Goal: Information Seeking & Learning: Learn about a topic

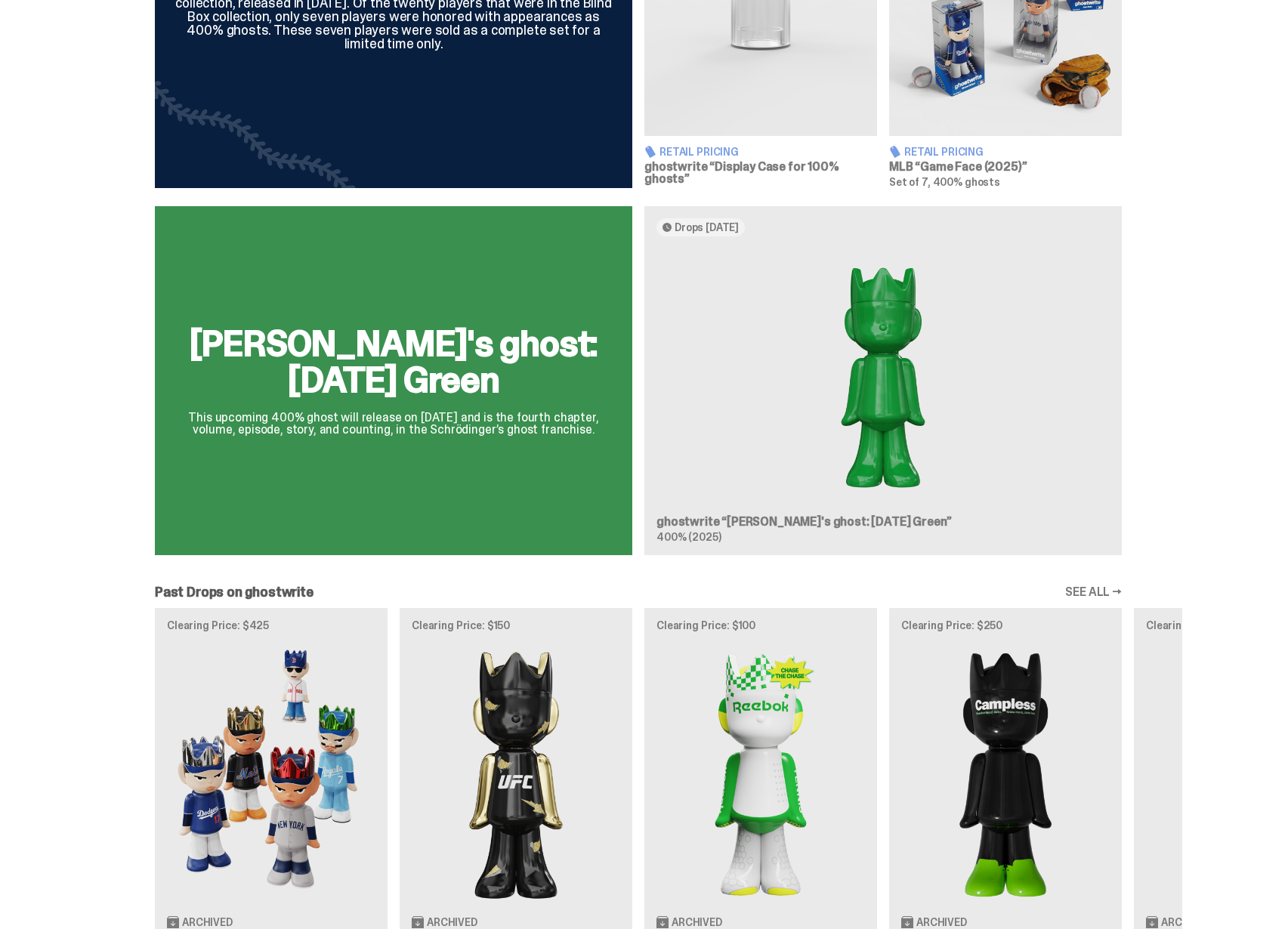
scroll to position [113, 0]
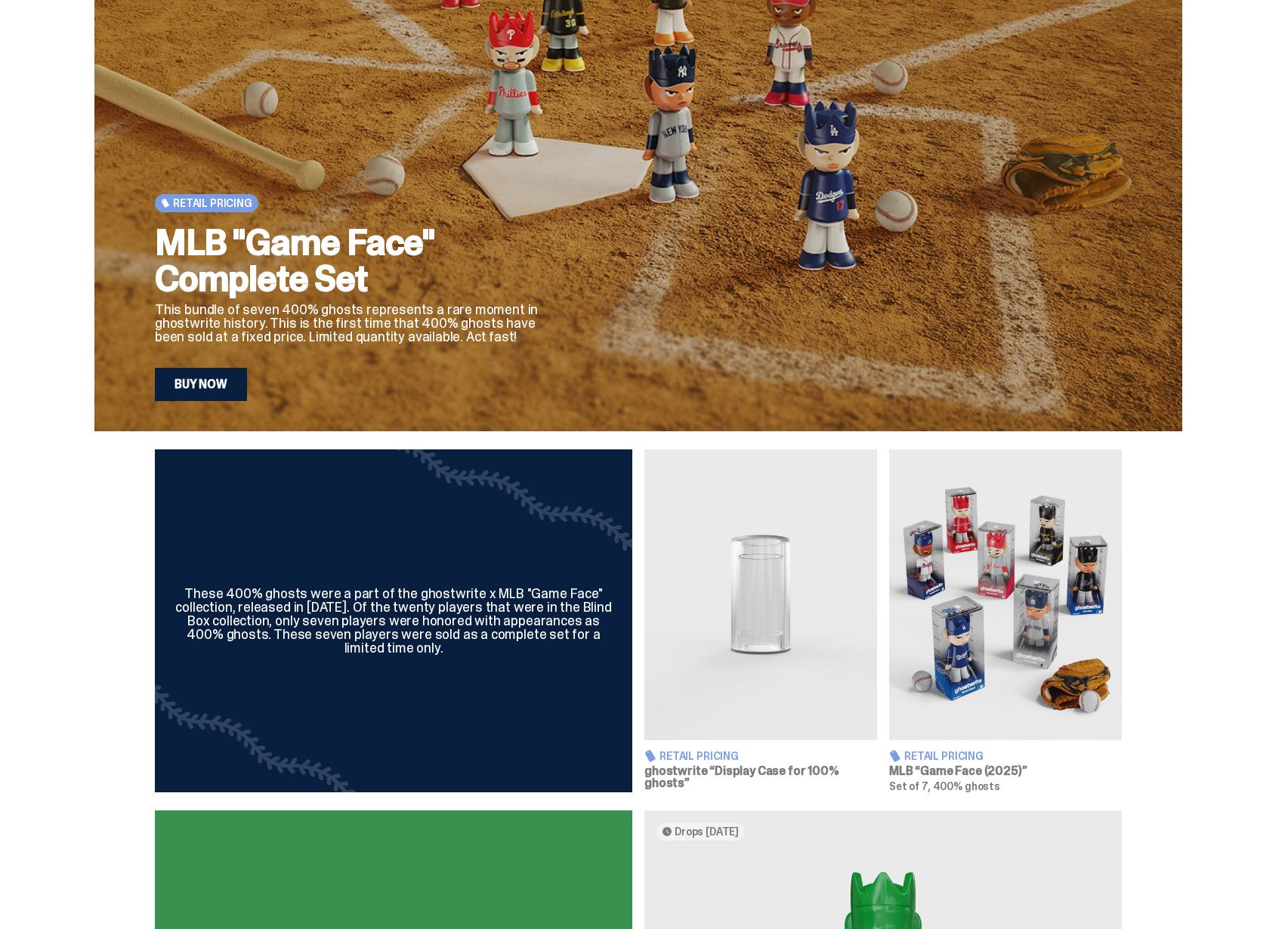
click at [734, 592] on img at bounding box center [760, 595] width 232 height 291
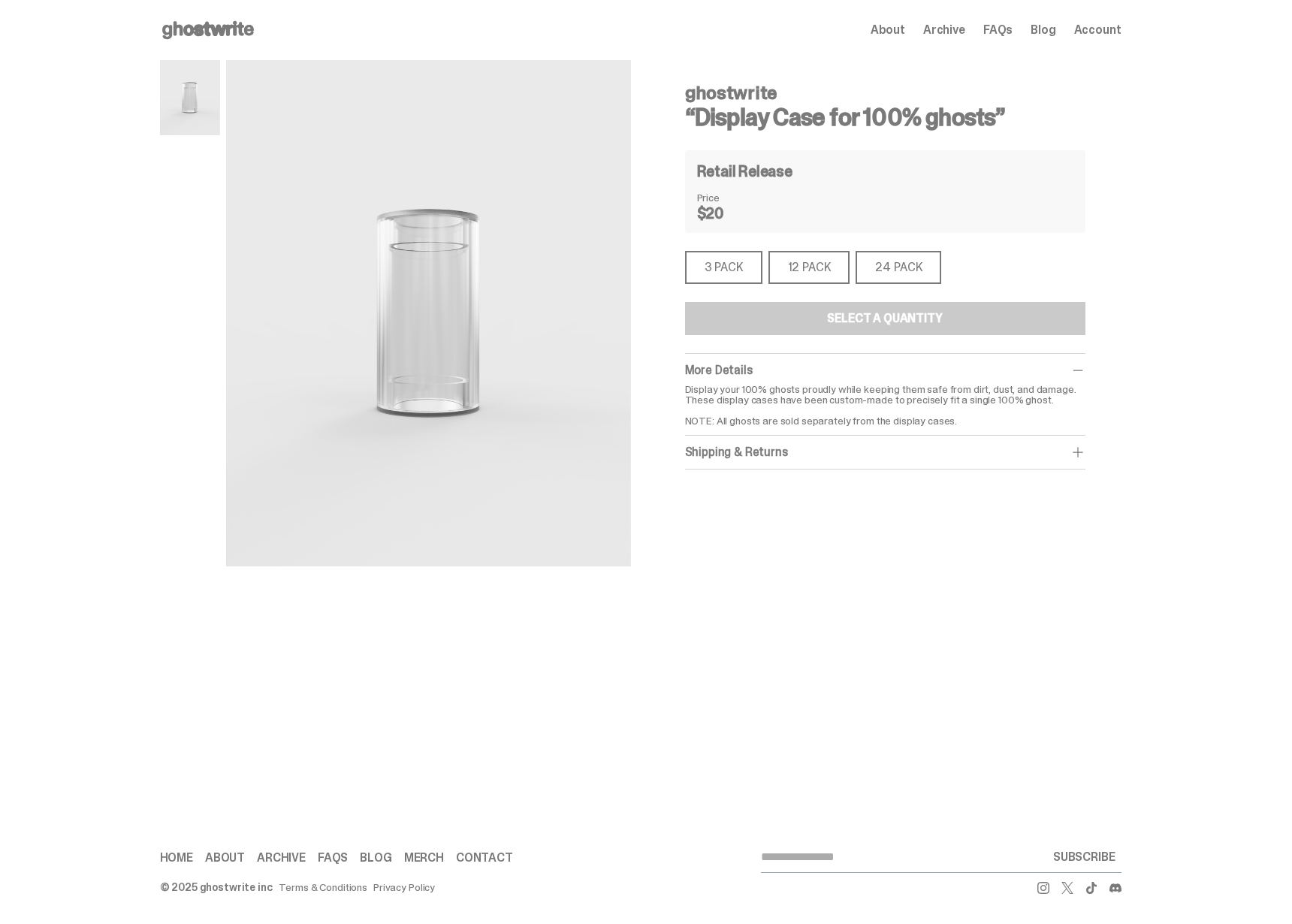
click at [210, 30] on icon at bounding box center [208, 30] width 96 height 24
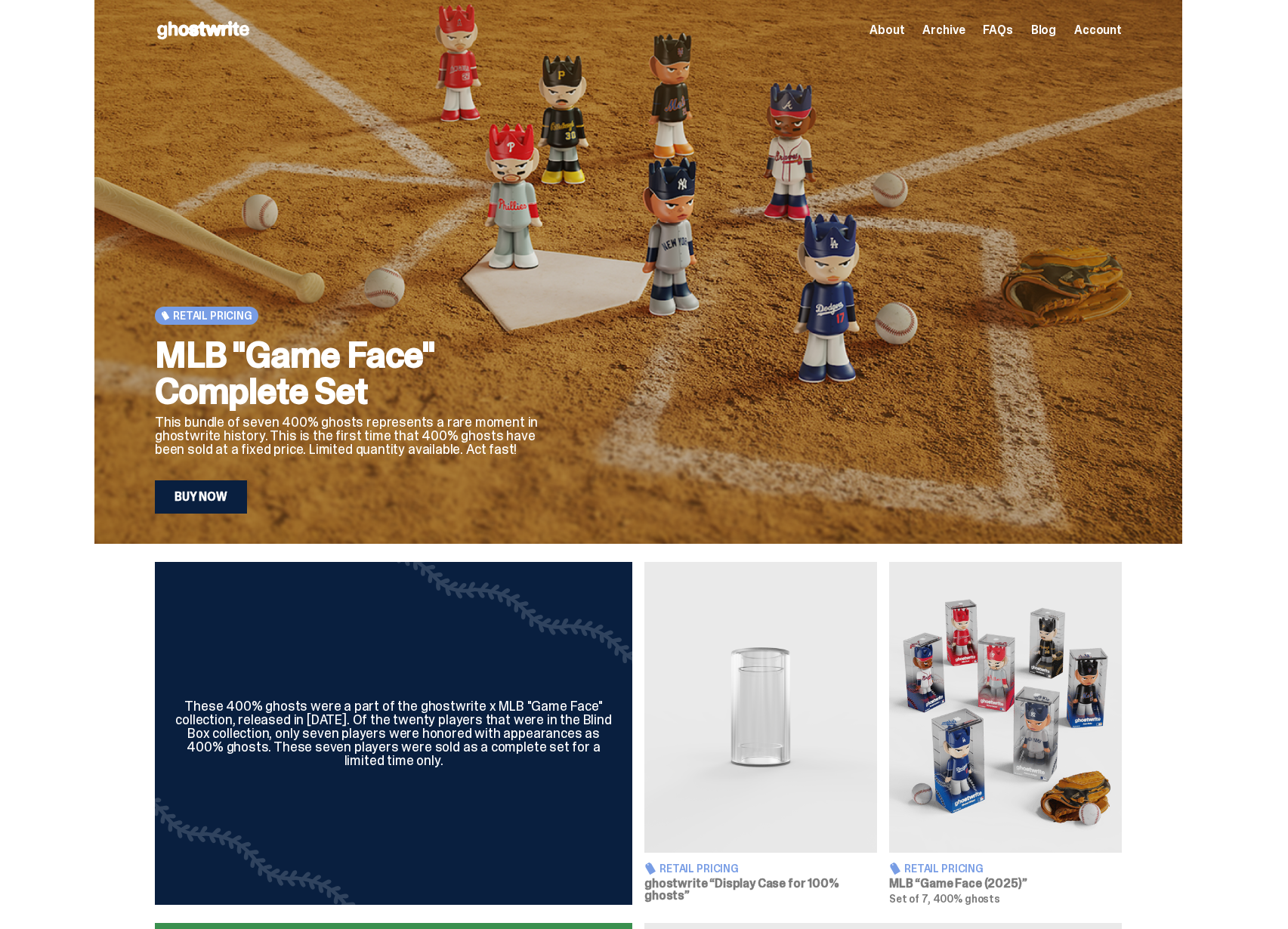
click at [748, 559] on div "Retail Pricing MLB "Game Face" Complete Set This bundle of seven 400% ghosts re…" at bounding box center [638, 942] width 1276 height 1883
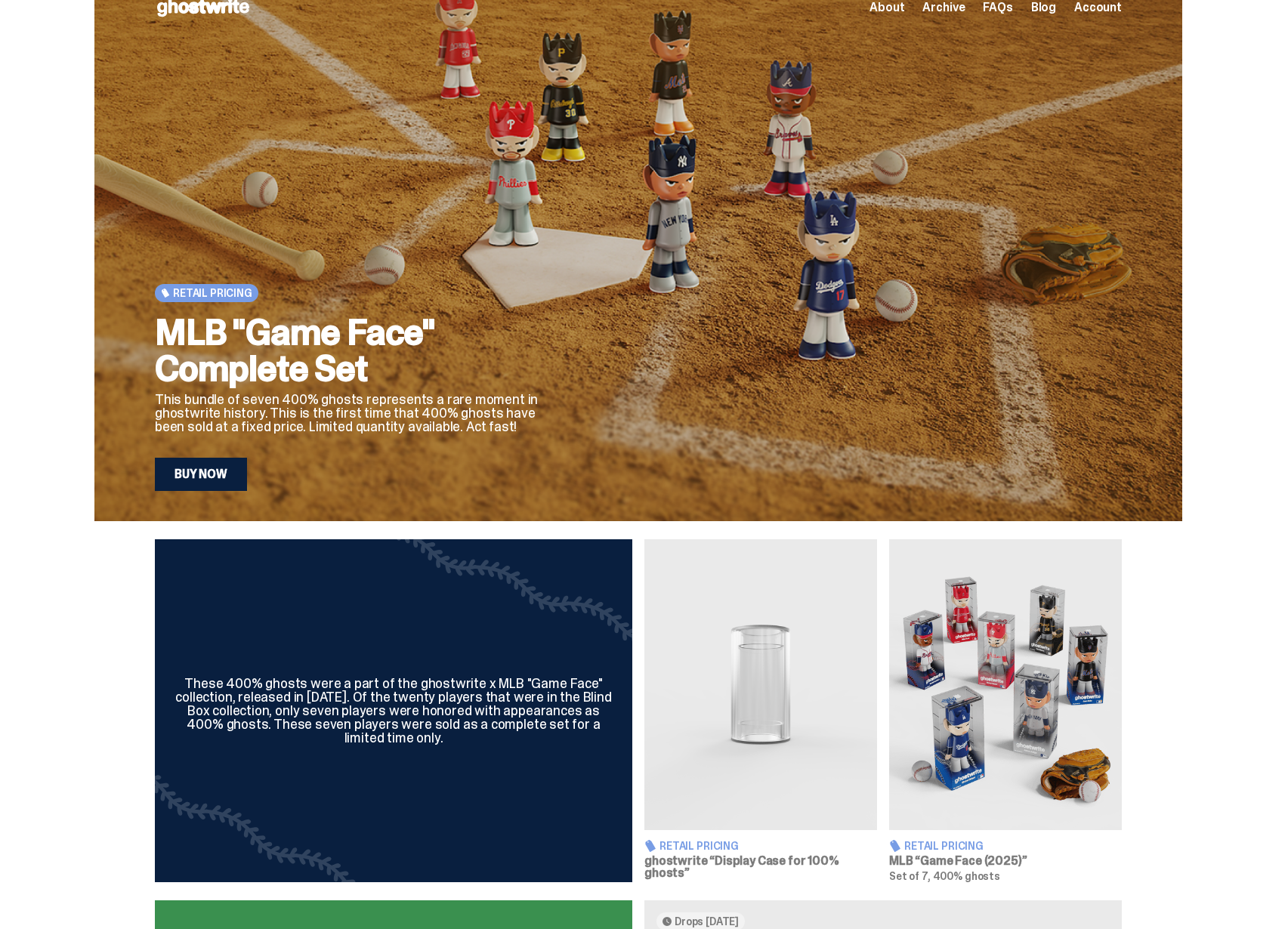
scroll to position [24, 0]
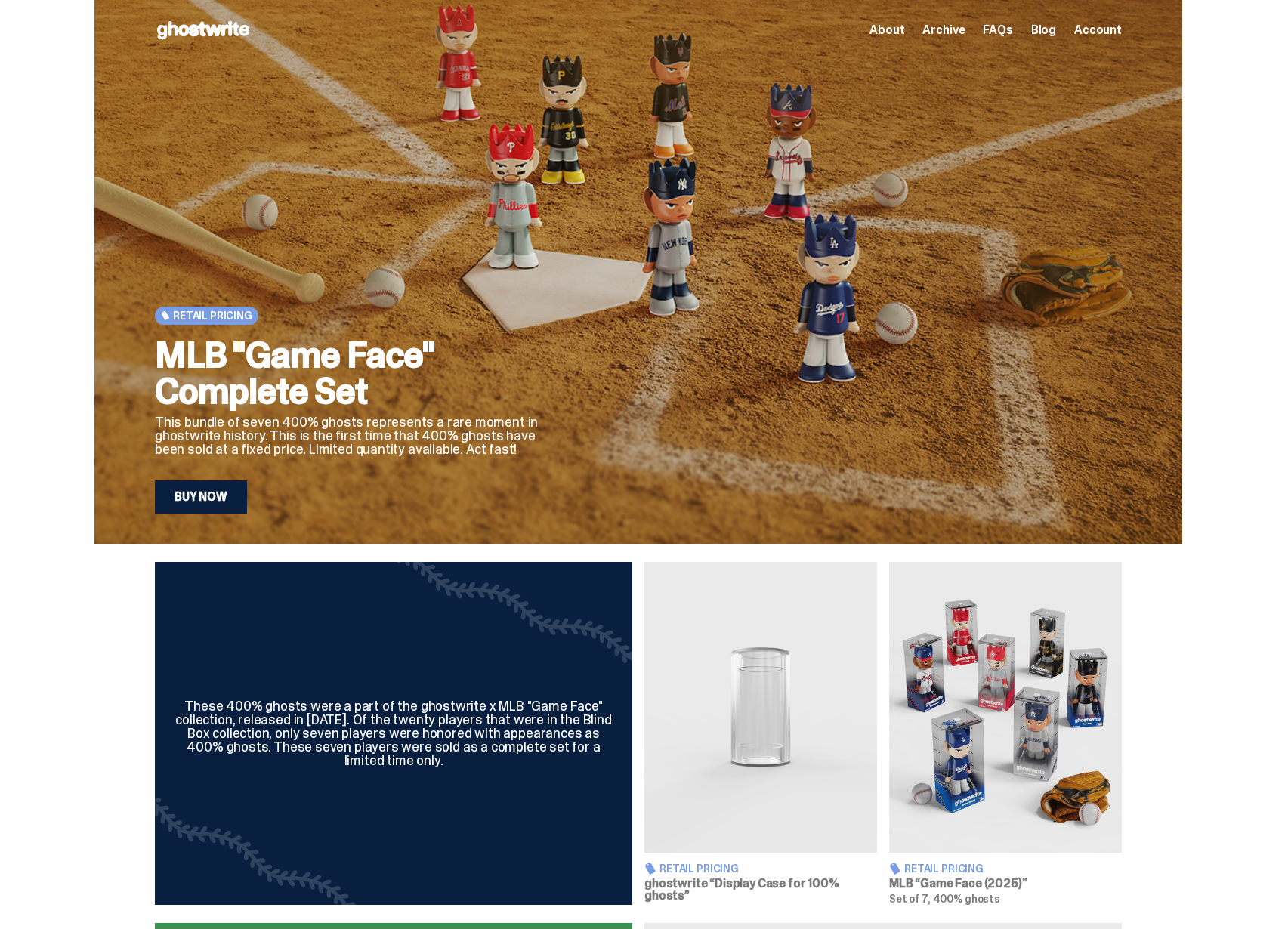
click at [954, 29] on span "Archive" at bounding box center [944, 30] width 42 height 12
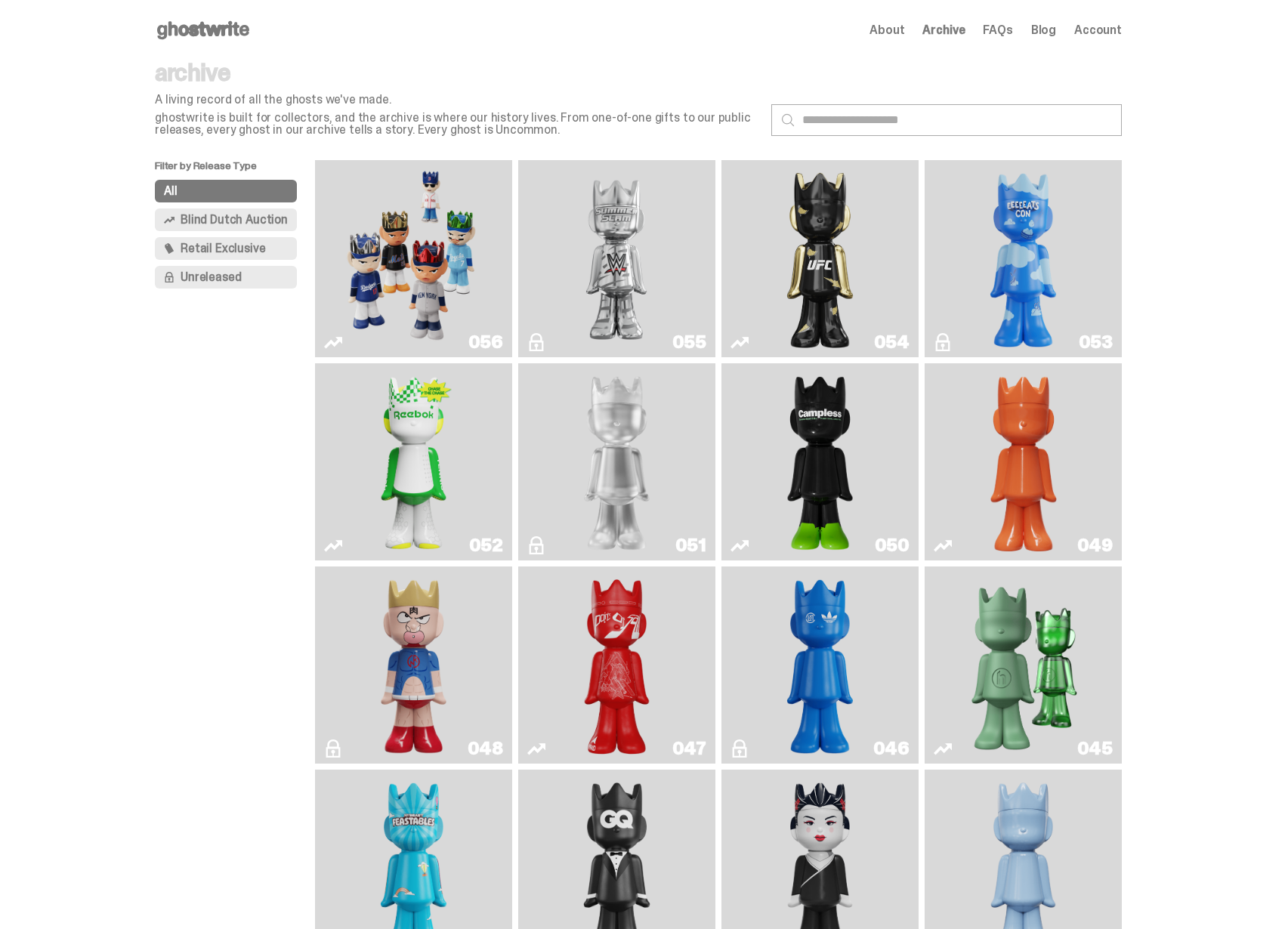
click at [748, 158] on div "archive A living record of all the ghosts we've made. ghostwrite is built for c…" at bounding box center [637, 109] width 966 height 99
click at [738, 139] on div "archive A living record of all the ghosts we've made. ghostwrite is built for c…" at bounding box center [637, 109] width 966 height 99
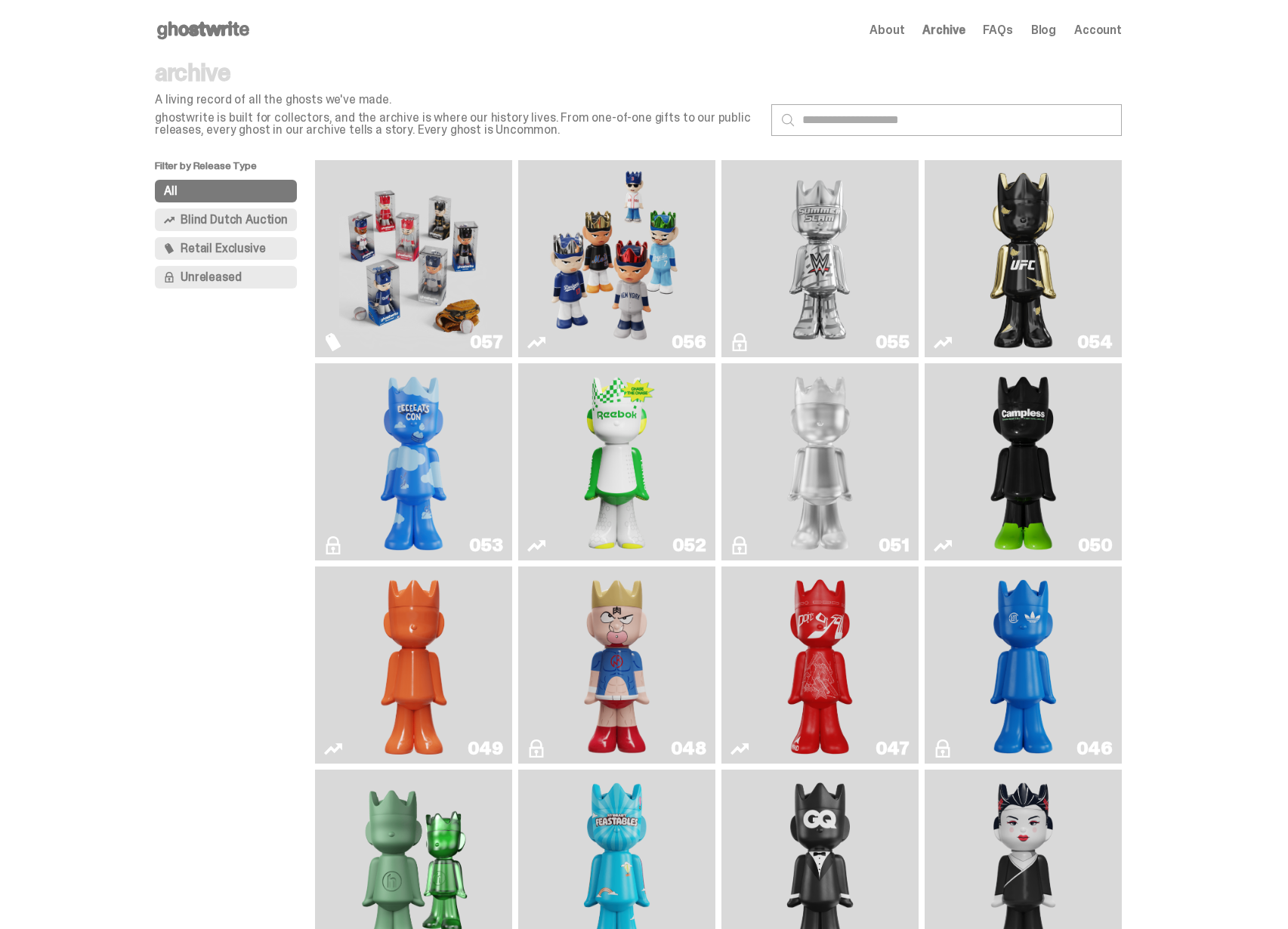
click at [456, 271] on img "Game Face (2025)" at bounding box center [413, 259] width 148 height 185
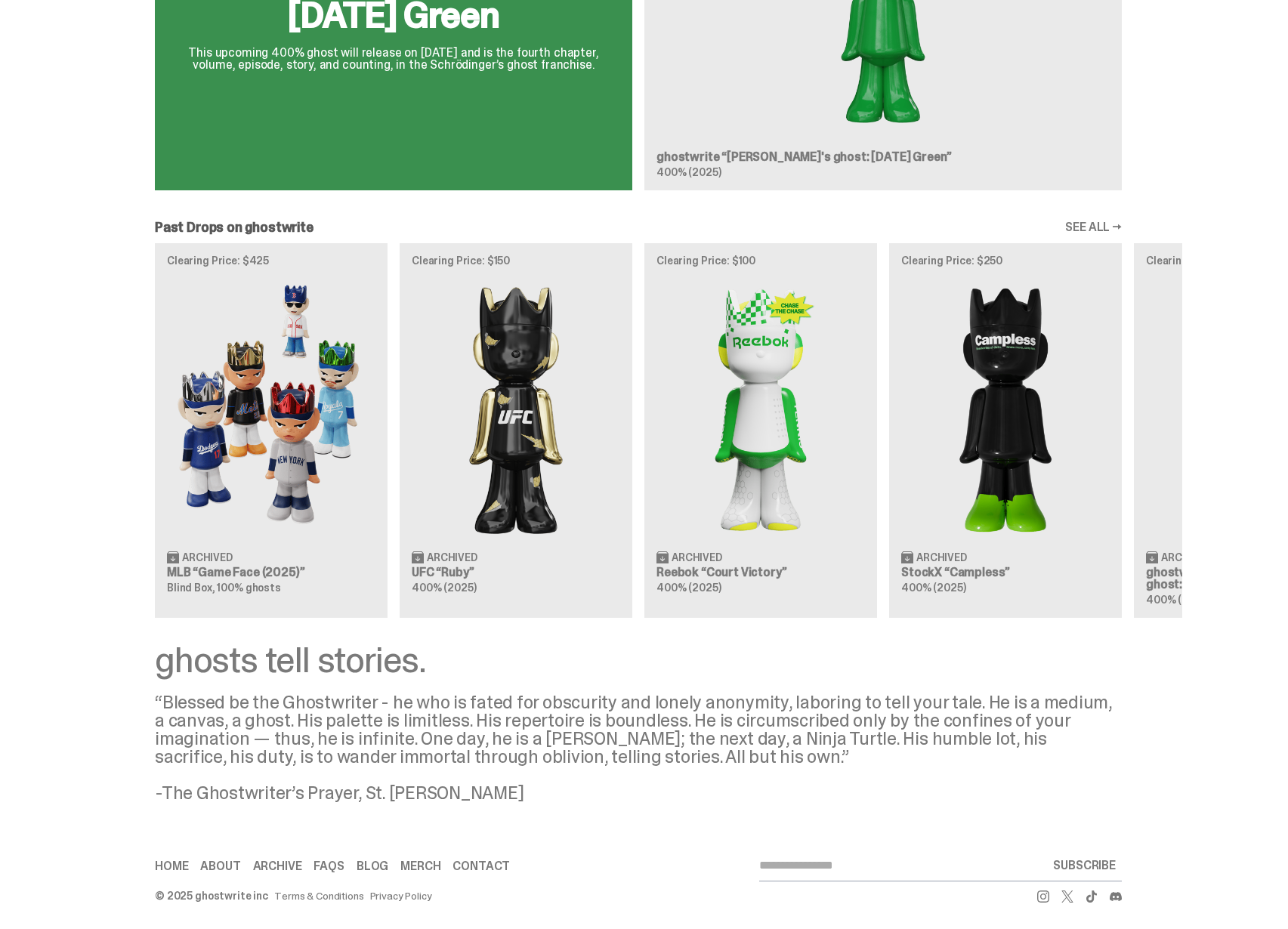
scroll to position [1085, 0]
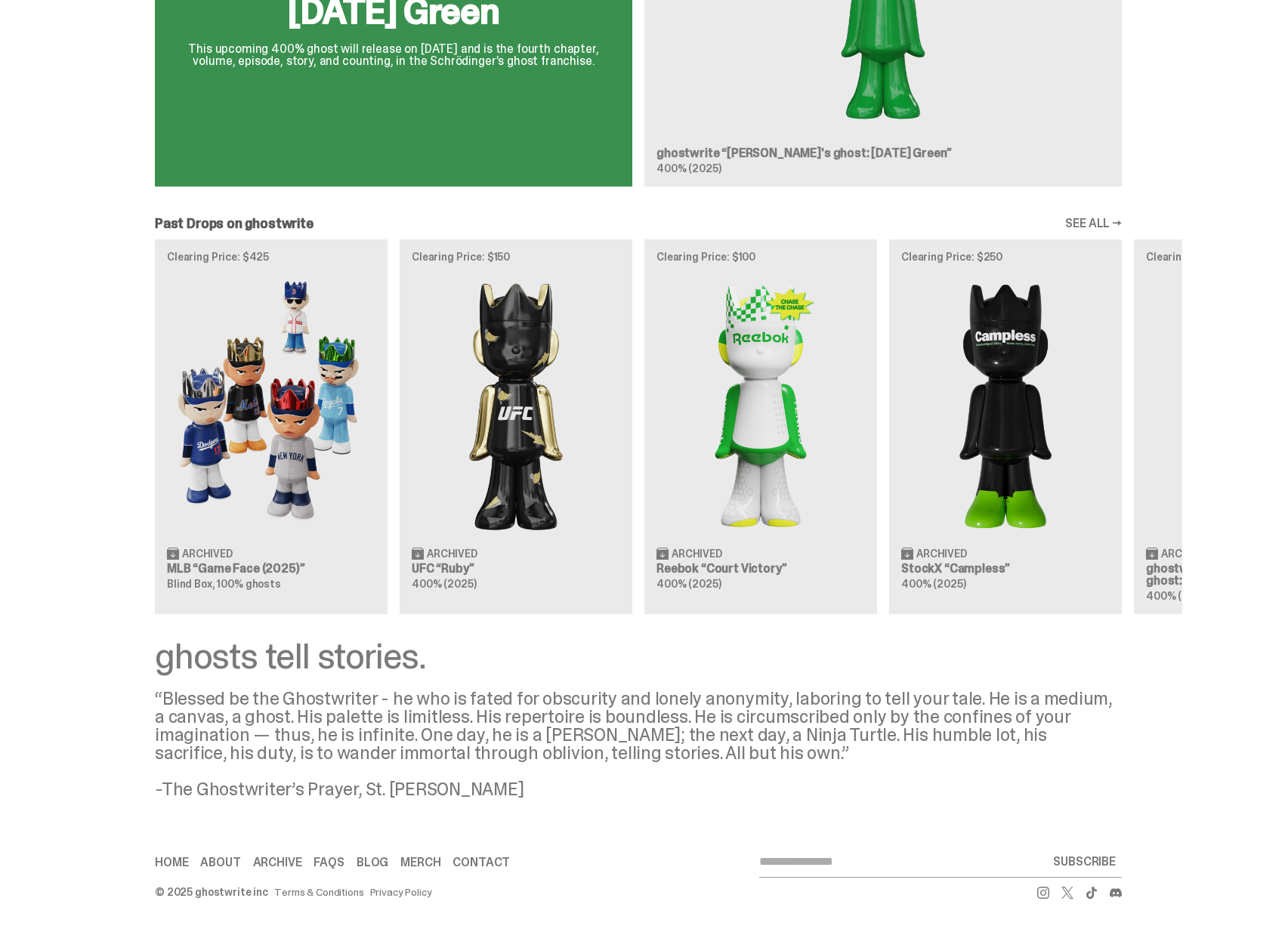
click at [240, 524] on div "Clearing Price: $425 Archived MLB “Game Face (2025)” Blind Box, 100% ghosts Cle…" at bounding box center [638, 426] width 1088 height 374
